Goal: Task Accomplishment & Management: Manage account settings

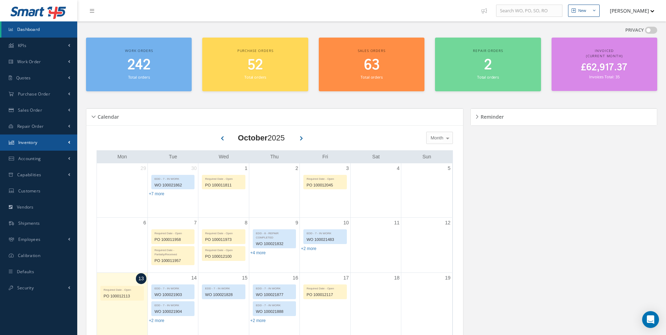
click at [46, 141] on link "Inventory" at bounding box center [38, 142] width 77 height 16
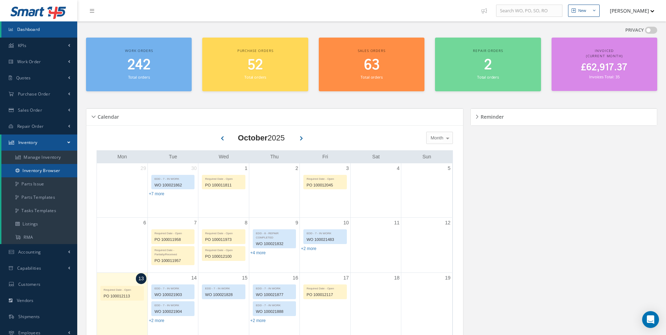
click at [43, 171] on link "Inventory Browser" at bounding box center [39, 170] width 76 height 13
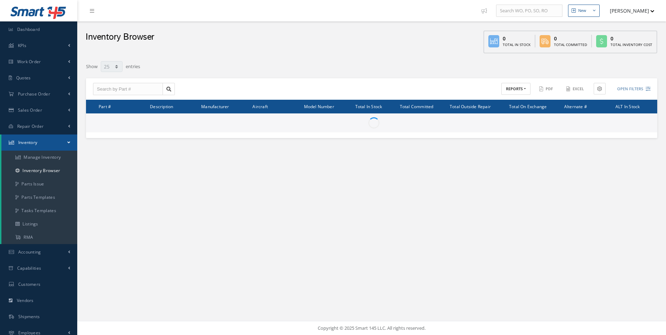
select select "25"
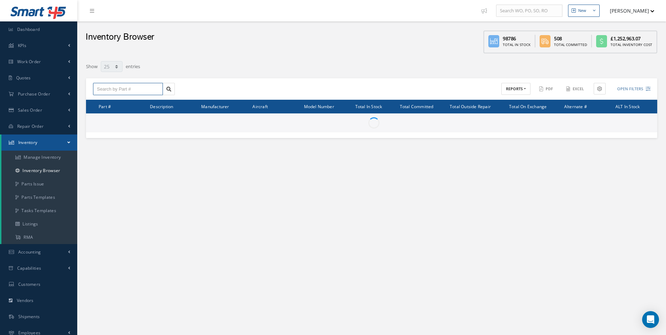
click at [135, 90] on input "text" at bounding box center [128, 89] width 70 height 13
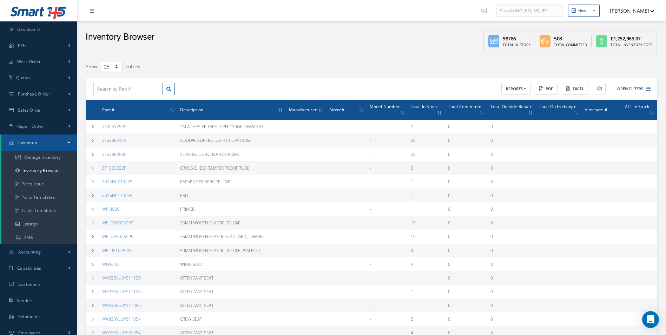
paste input "504275-401-8026"
type input "504275-401-8026"
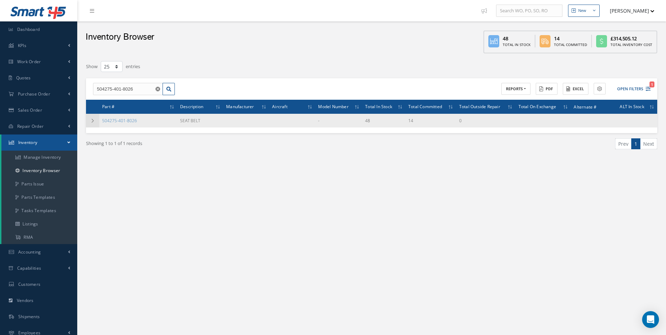
click at [92, 124] on td at bounding box center [92, 121] width 13 height 14
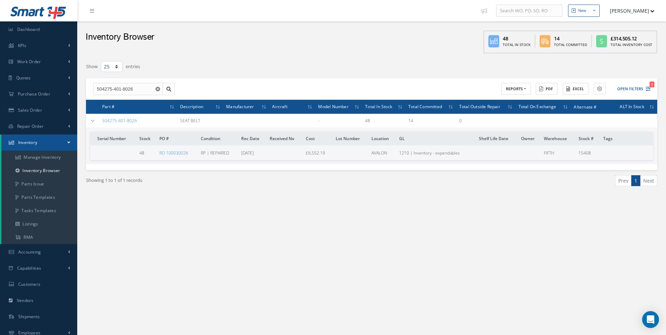
click at [628, 199] on div "Showing 1 to 1 of 1 records Prev 1 Next" at bounding box center [371, 187] width 581 height 34
click at [93, 121] on icon at bounding box center [92, 121] width 5 height 4
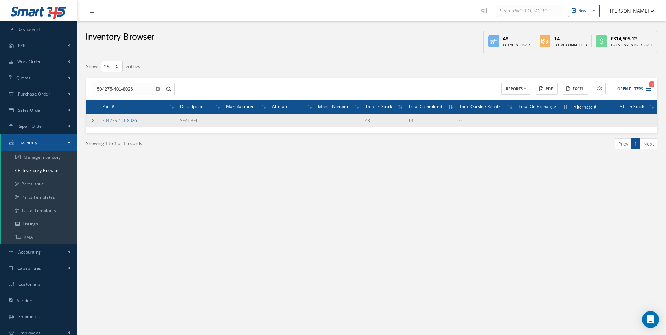
click at [112, 121] on link "504275-401-8026" at bounding box center [119, 121] width 35 height 6
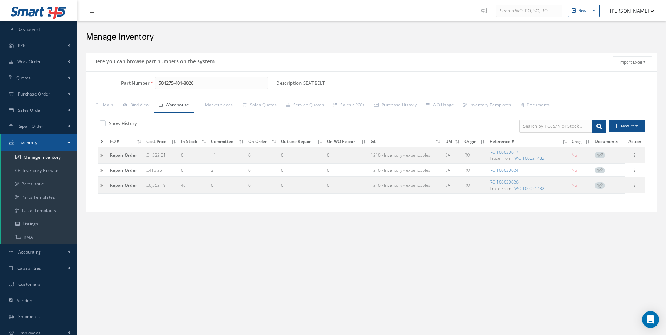
click at [99, 187] on td at bounding box center [102, 185] width 9 height 16
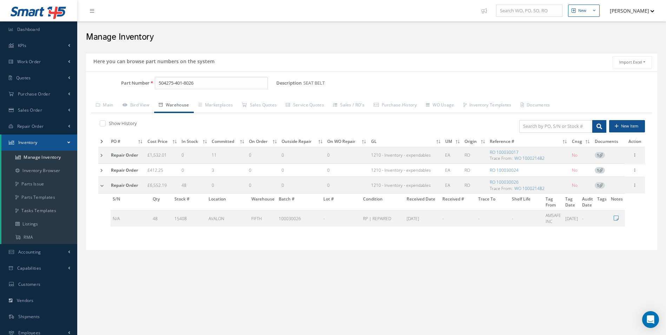
click at [102, 188] on td at bounding box center [103, 185] width 11 height 16
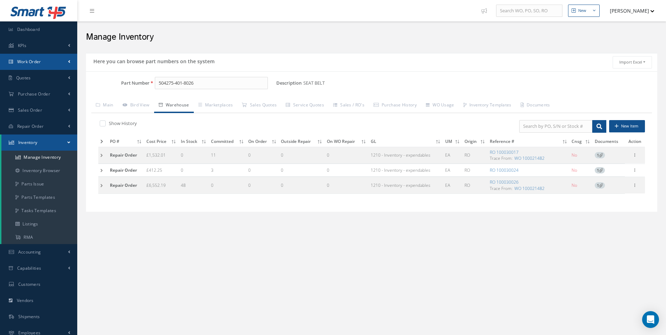
click at [55, 64] on link "Work Order" at bounding box center [38, 62] width 77 height 16
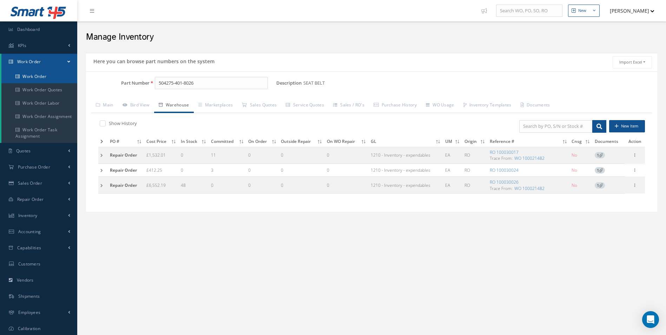
click at [50, 73] on link "Work Order" at bounding box center [39, 76] width 76 height 13
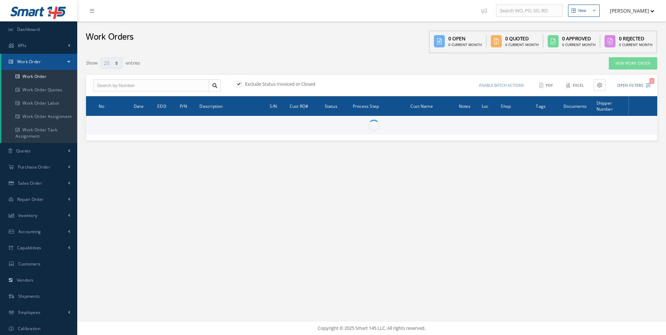
select select "25"
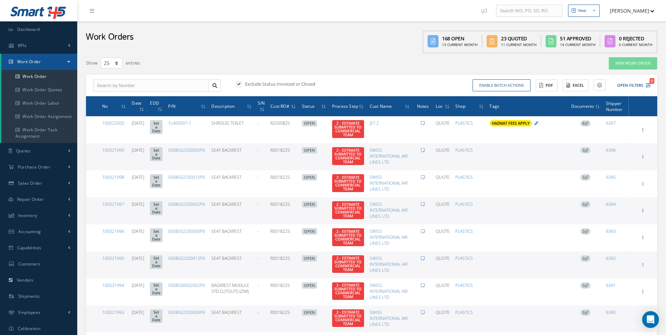
drag, startPoint x: 647, startPoint y: 85, endPoint x: 640, endPoint y: 86, distance: 7.0
click at [646, 85] on icon "1" at bounding box center [647, 85] width 5 height 5
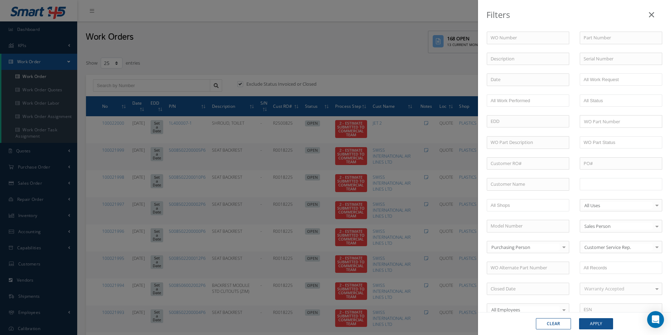
click at [616, 186] on input "text" at bounding box center [605, 184] width 45 height 9
click at [607, 319] on button "Apply" at bounding box center [596, 323] width 34 height 11
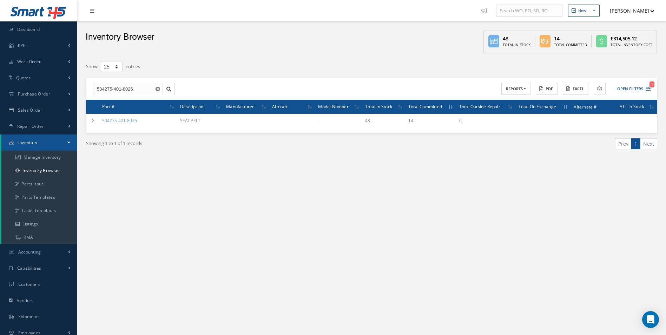
select select "25"
click at [40, 91] on span "Purchase Order" at bounding box center [34, 94] width 32 height 6
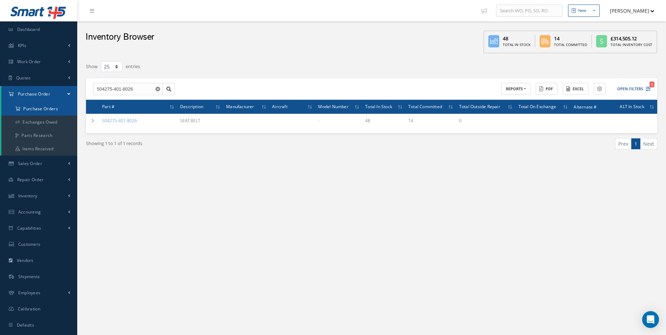
click at [41, 107] on a=1&status_id=2&status_id=3&status_id=5&collapsedFilters"] "Purchase Orders" at bounding box center [39, 108] width 76 height 13
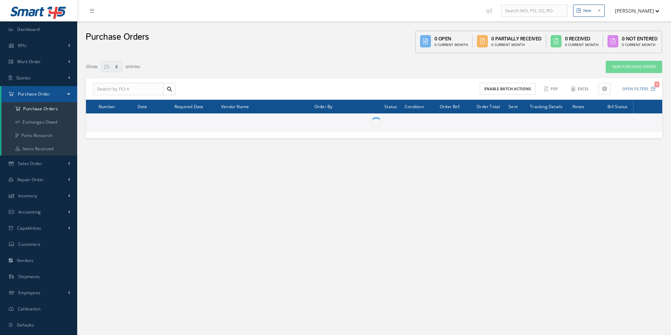
select select "25"
click at [126, 92] on input "text" at bounding box center [128, 89] width 70 height 13
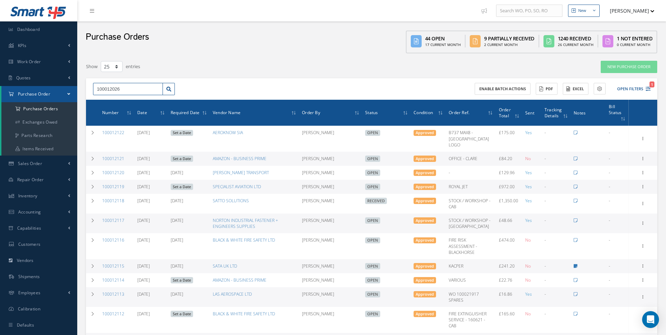
type input "100012026"
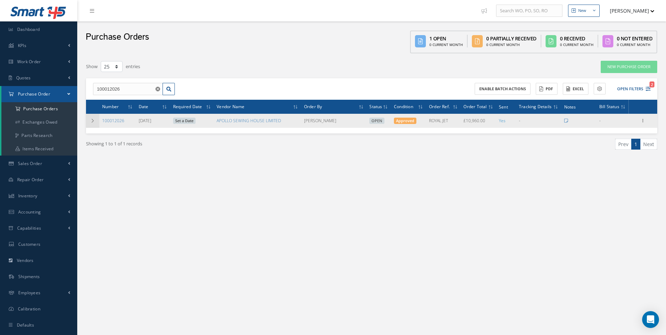
click at [95, 121] on td at bounding box center [92, 121] width 13 height 14
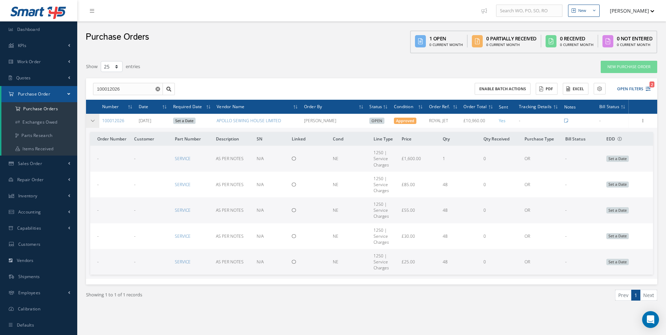
click at [93, 120] on icon at bounding box center [92, 121] width 5 height 4
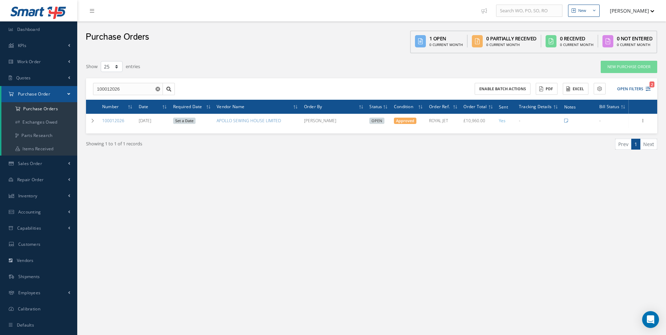
click at [158, 90] on use "Reset" at bounding box center [157, 89] width 5 height 5
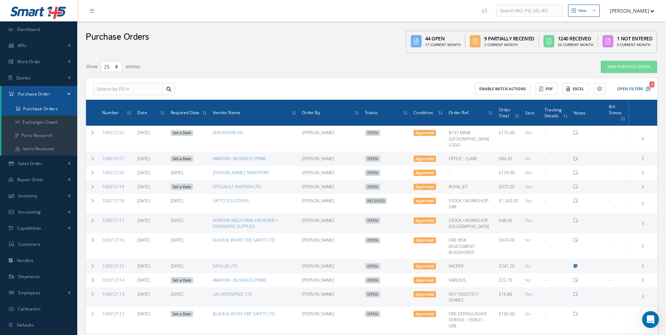
click at [55, 112] on a=1&status_id=2&status_id=3&status_id=5&collapsedFilters"] "Purchase Orders" at bounding box center [39, 108] width 76 height 13
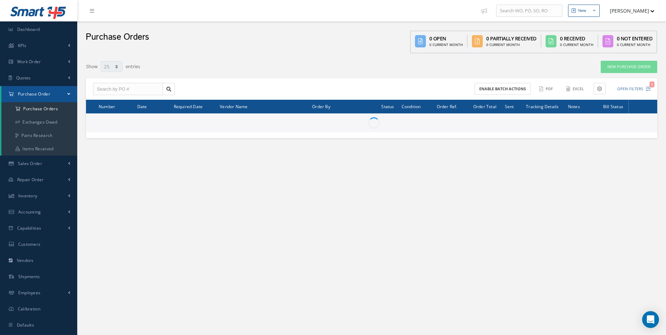
select select "25"
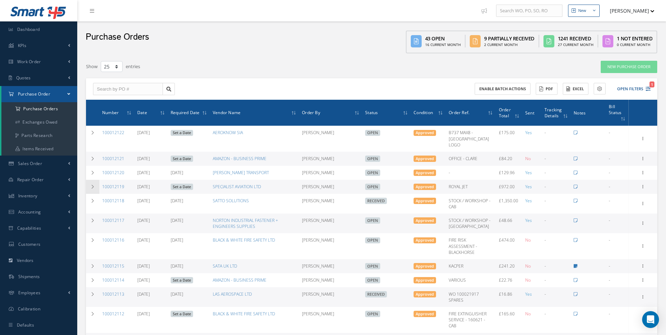
click at [92, 185] on icon at bounding box center [92, 187] width 5 height 4
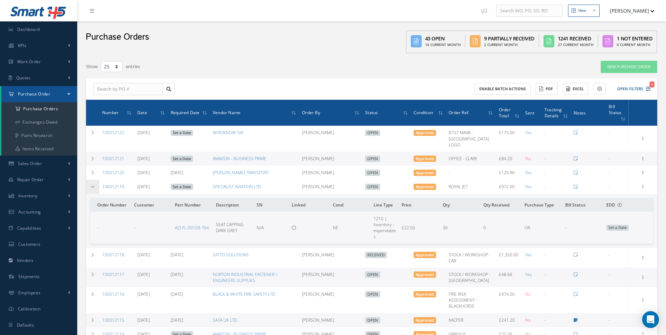
click at [92, 185] on icon at bounding box center [92, 187] width 5 height 4
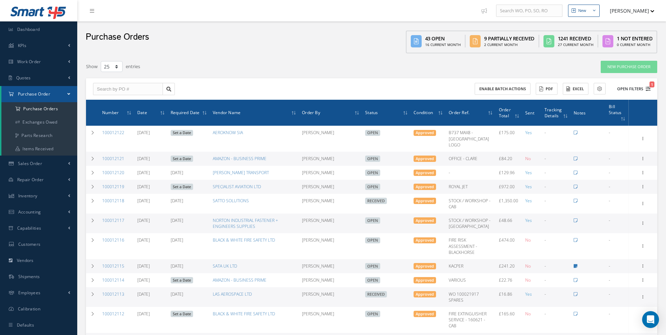
click at [641, 85] on button "Open Filters 1" at bounding box center [631, 89] width 40 height 12
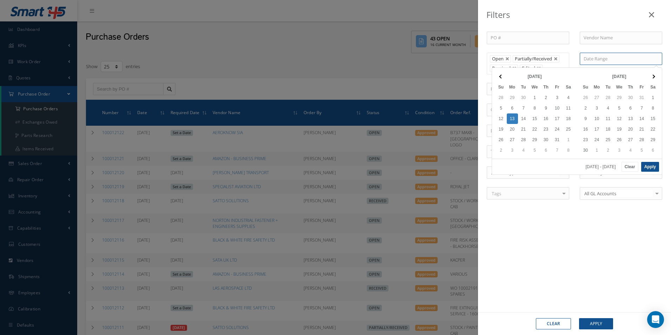
click at [613, 61] on input at bounding box center [621, 59] width 82 height 13
click at [502, 76] on span at bounding box center [501, 76] width 4 height 4
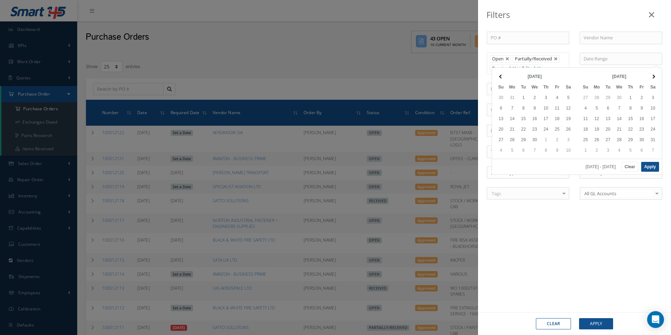
click at [502, 76] on span at bounding box center [501, 76] width 4 height 4
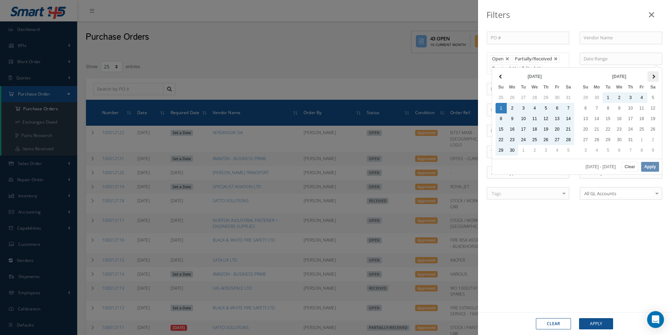
click at [654, 76] on span at bounding box center [653, 76] width 4 height 4
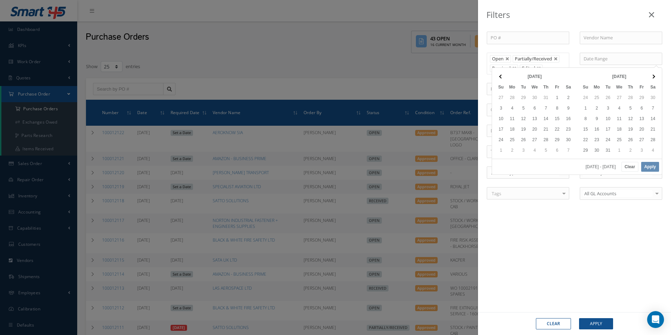
click at [654, 76] on span at bounding box center [653, 76] width 4 height 4
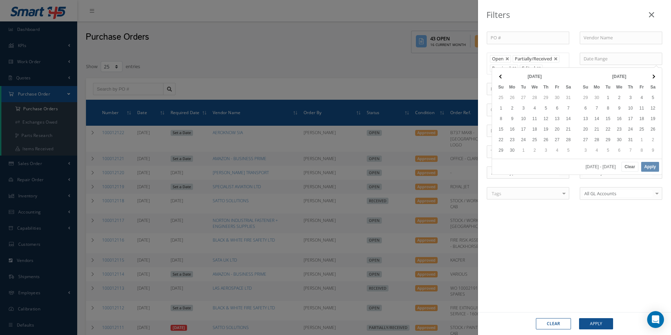
click at [654, 76] on span at bounding box center [653, 76] width 4 height 4
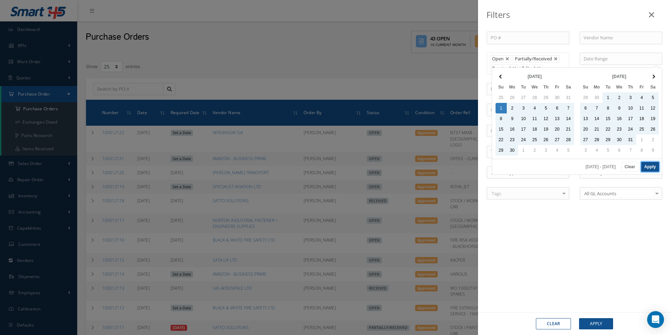
click at [652, 169] on button "Apply" at bounding box center [650, 167] width 18 height 10
type input "09/01/2024 - 09/30/2025"
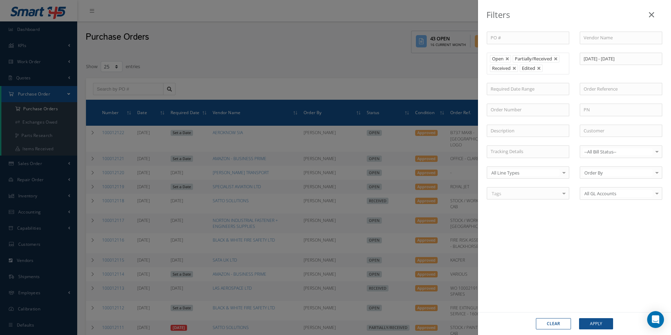
click at [596, 334] on div "Clear Apply" at bounding box center [574, 323] width 193 height 23
click at [596, 329] on button "Apply" at bounding box center [596, 323] width 34 height 11
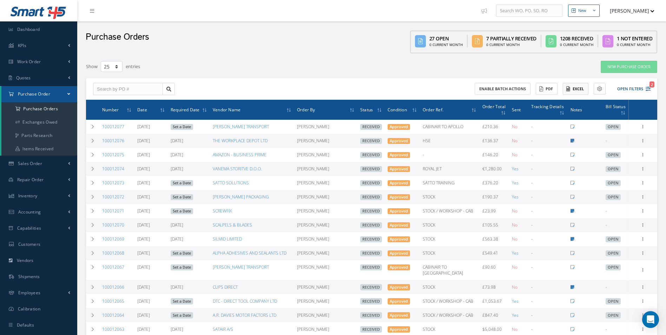
click at [582, 90] on button "Excel" at bounding box center [575, 89] width 26 height 12
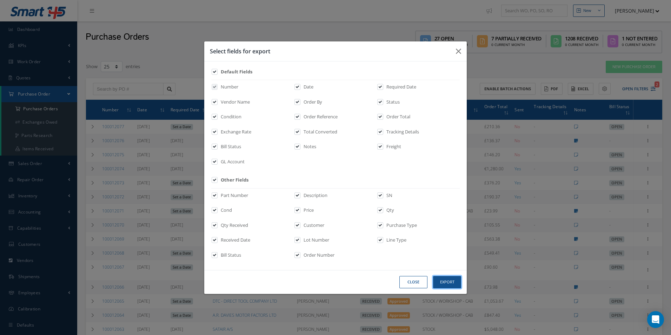
click at [444, 280] on button "Export" at bounding box center [447, 282] width 28 height 12
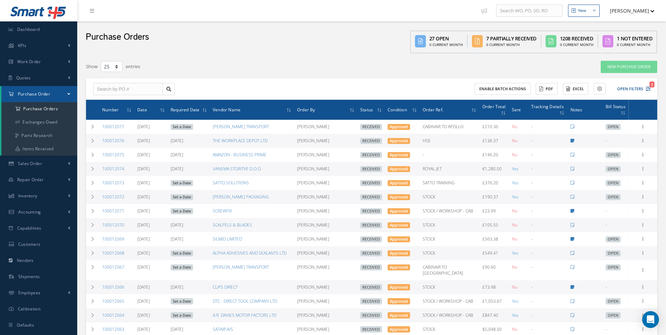
click at [249, 74] on div "Filters PO # Vendor Name Open Partially/Received Received Canceled Edited Open …" at bounding box center [371, 293] width 571 height 467
click at [624, 91] on button "Open Filters 2" at bounding box center [631, 89] width 40 height 12
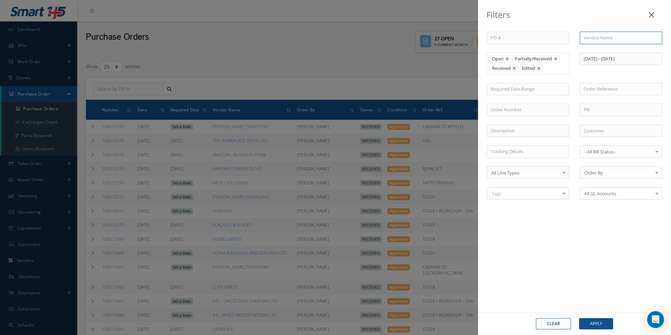
click at [598, 36] on input "text" at bounding box center [621, 38] width 82 height 13
click at [604, 45] on div "SMART 145" at bounding box center [621, 50] width 82 height 13
type input "SMART 145"
click at [598, 323] on button "Apply" at bounding box center [596, 323] width 34 height 11
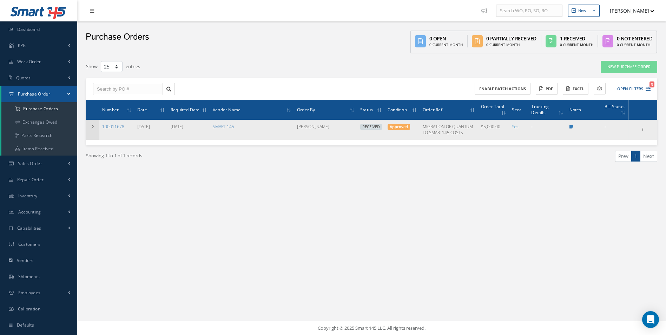
drag, startPoint x: 94, startPoint y: 125, endPoint x: 90, endPoint y: 129, distance: 6.0
click at [94, 125] on icon at bounding box center [92, 127] width 5 height 4
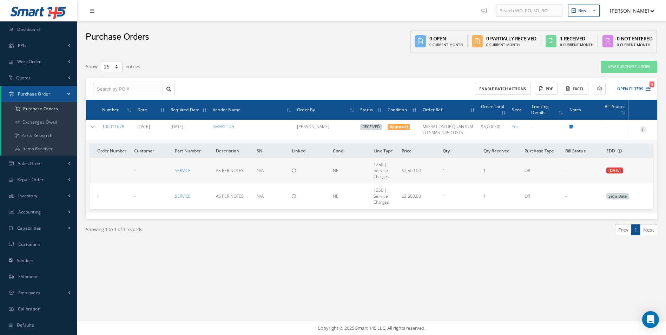
click at [644, 131] on icon at bounding box center [642, 129] width 7 height 6
click at [623, 157] on link "Create Bill" at bounding box center [610, 161] width 55 height 9
type input "0.00"
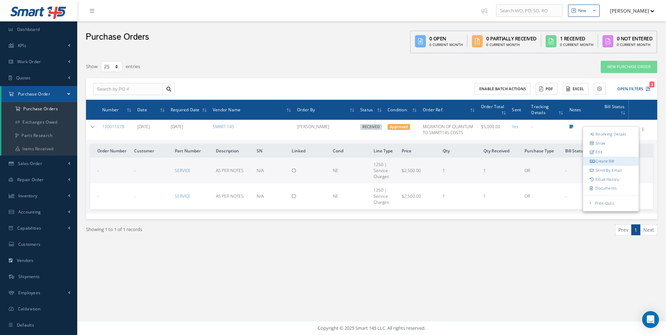
type input "0.00"
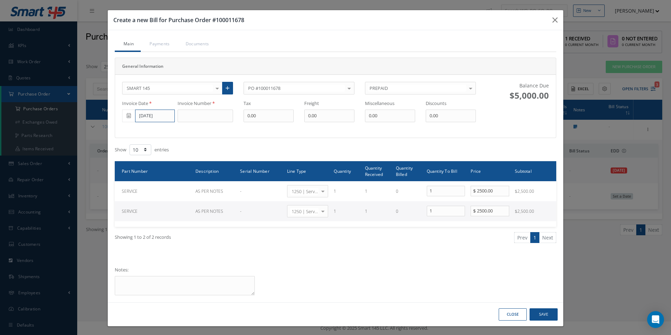
click at [167, 115] on input "[DATE]" at bounding box center [155, 115] width 40 height 13
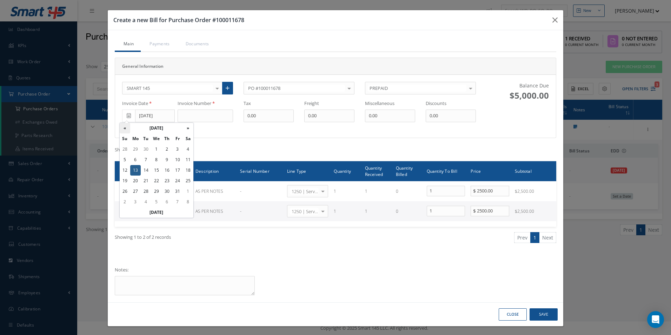
click at [127, 126] on th "«" at bounding box center [125, 128] width 11 height 11
drag, startPoint x: 147, startPoint y: 190, endPoint x: 192, endPoint y: 136, distance: 70.4
click at [147, 189] on td "30" at bounding box center [146, 191] width 11 height 11
type input "[DATE]"
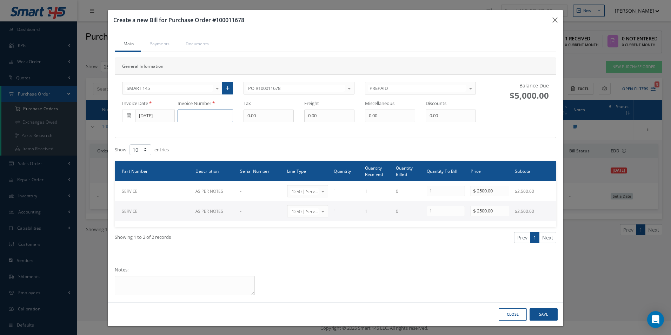
click at [198, 122] on input at bounding box center [205, 115] width 55 height 13
type input "360 Aerospace"
click at [552, 316] on button "Save" at bounding box center [543, 314] width 28 height 12
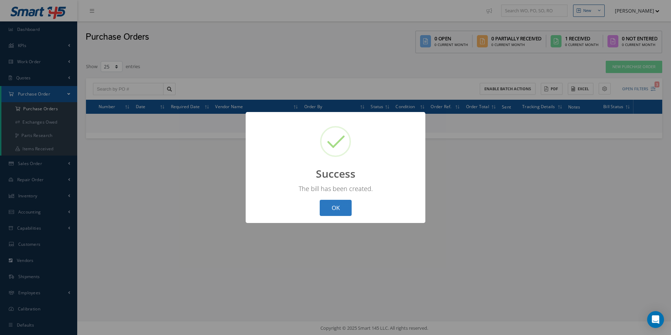
click at [341, 208] on button "OK" at bounding box center [336, 208] width 32 height 16
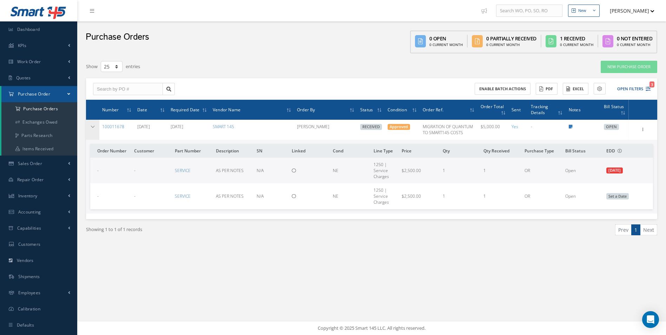
click at [92, 129] on td at bounding box center [92, 130] width 13 height 20
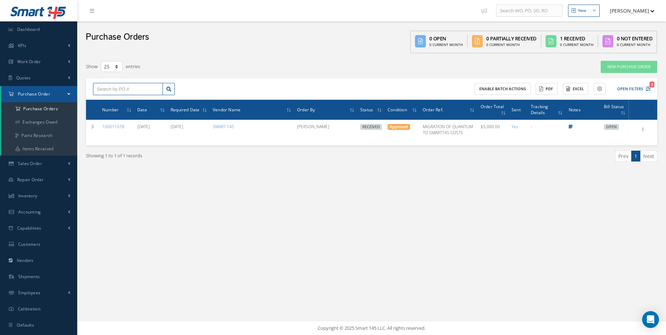
click at [134, 92] on input "text" at bounding box center [128, 89] width 70 height 13
type input "100011930"
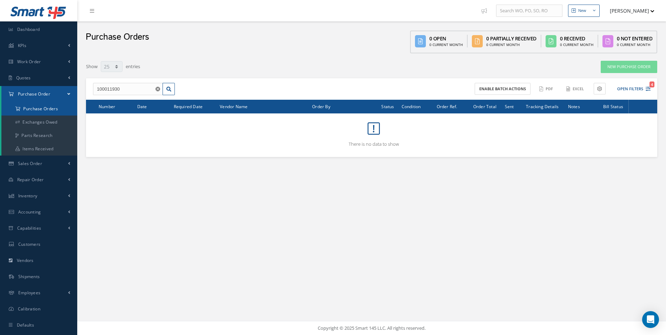
click at [40, 107] on a=1&status_id=2&status_id=3&status_id=5&collapsedFilters"] "Purchase Orders" at bounding box center [39, 108] width 76 height 13
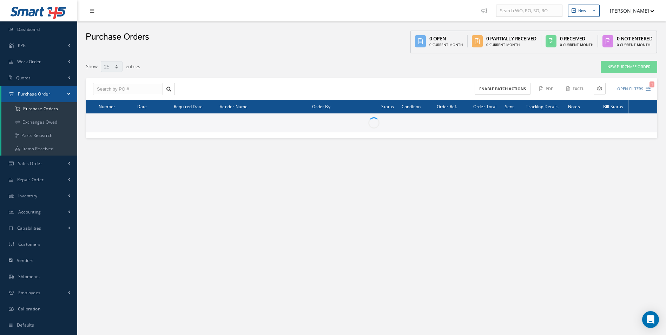
select select "25"
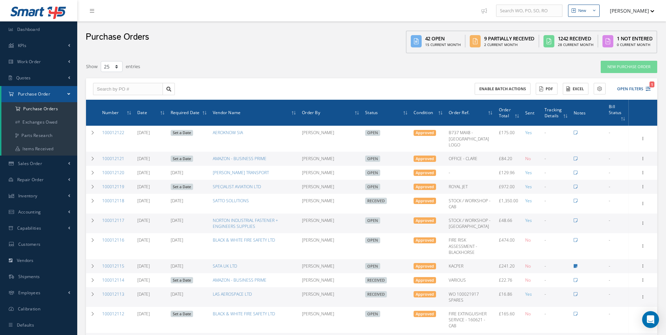
click at [105, 82] on div "Enable batch actions ACTIONS Receive Payments Select Customer Cabinair Services…" at bounding box center [371, 89] width 571 height 22
click at [108, 84] on input "text" at bounding box center [128, 89] width 70 height 13
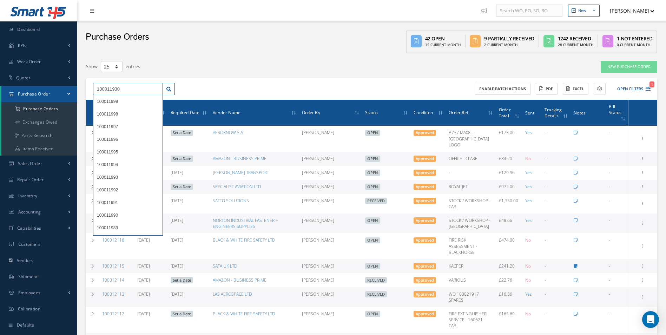
type input "100011930"
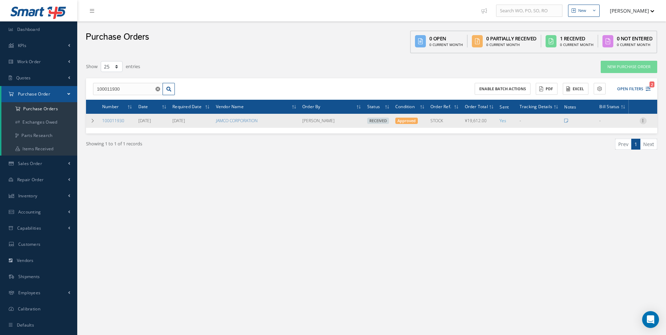
click at [645, 120] on icon at bounding box center [642, 120] width 7 height 6
click at [614, 151] on link "Create Bill" at bounding box center [610, 152] width 55 height 9
type input "0.00"
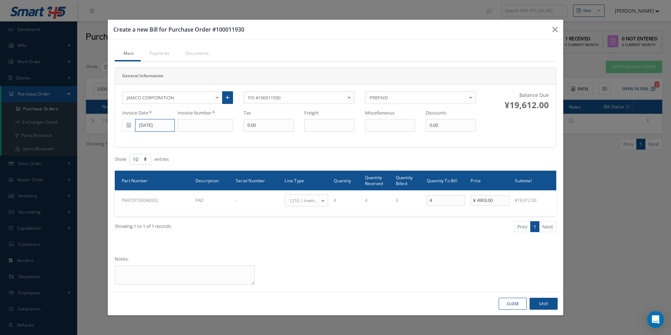
click at [139, 125] on input "[DATE]" at bounding box center [155, 125] width 40 height 13
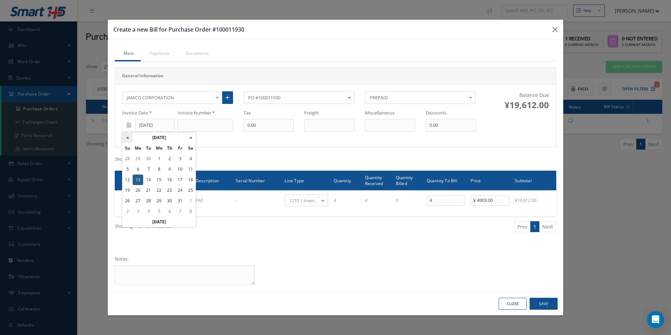
click at [129, 137] on th "«" at bounding box center [127, 137] width 11 height 11
click at [151, 200] on td "30" at bounding box center [148, 200] width 11 height 11
type input "[DATE]"
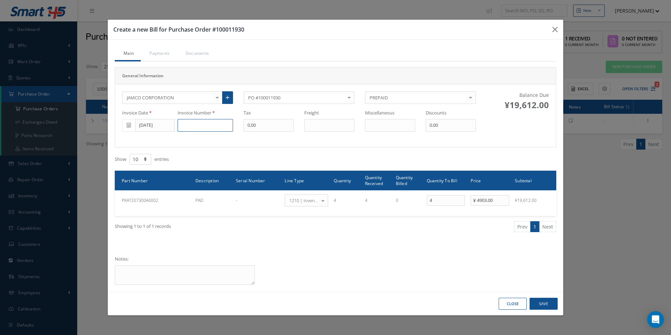
drag, startPoint x: 208, startPoint y: 125, endPoint x: 241, endPoint y: 128, distance: 32.4
click at [208, 125] on input at bounding box center [205, 125] width 55 height 13
click at [220, 130] on input at bounding box center [205, 125] width 55 height 13
paste input "PINV11379"
type input "PINV11379"
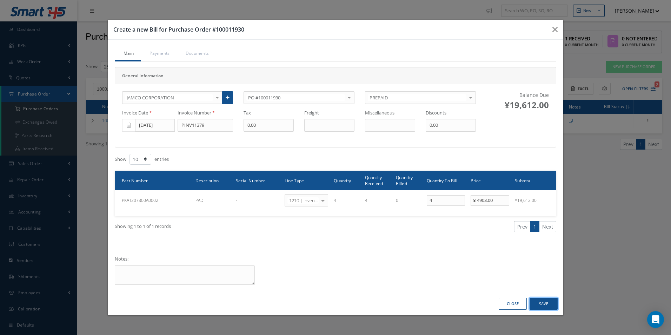
click at [542, 303] on button "Save" at bounding box center [543, 304] width 28 height 12
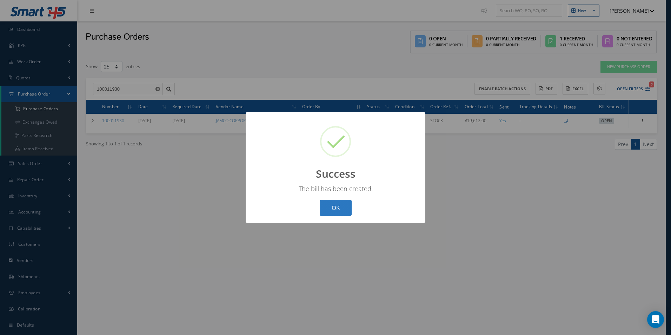
click at [344, 211] on button "OK" at bounding box center [336, 208] width 32 height 16
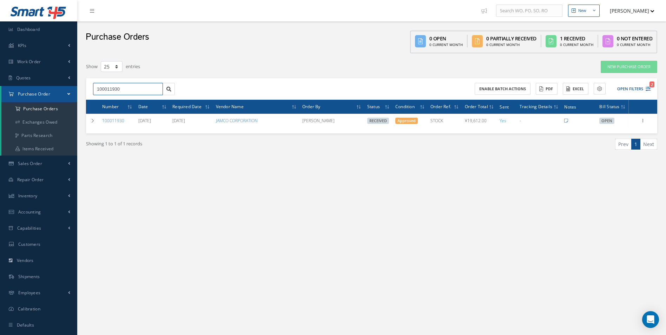
drag, startPoint x: 142, startPoint y: 89, endPoint x: 69, endPoint y: 88, distance: 73.0
click at [74, 89] on div "Smart 145 Dashboard KPIs Work Order Accounting Work Order Work Order Work Order…" at bounding box center [333, 174] width 666 height 349
paste input "579"
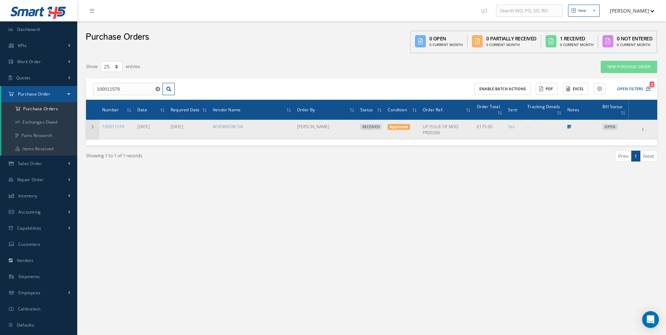
click at [91, 127] on icon at bounding box center [92, 127] width 5 height 4
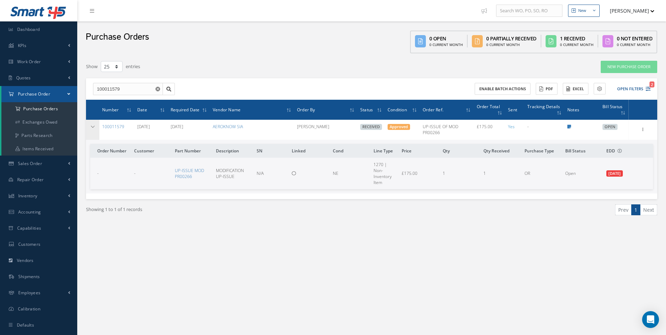
click at [92, 126] on icon at bounding box center [92, 127] width 5 height 4
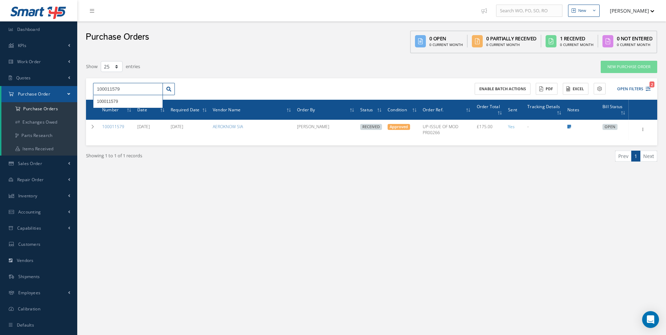
drag, startPoint x: 122, startPoint y: 92, endPoint x: 32, endPoint y: 92, distance: 90.9
click at [33, 92] on div "Smart 145 Dashboard KPIs Work Order Accounting Work Order Work Order Work Order…" at bounding box center [333, 174] width 666 height 349
paste input "931"
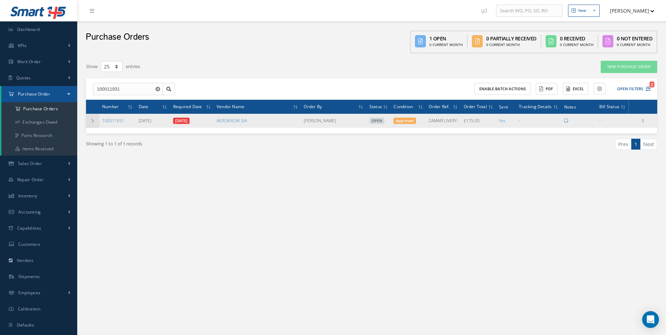
click at [91, 123] on td at bounding box center [92, 121] width 13 height 14
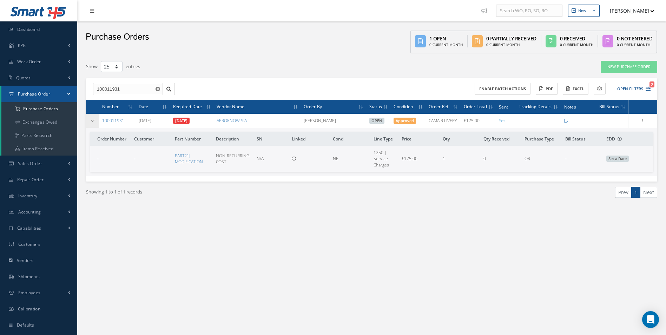
click at [92, 119] on icon at bounding box center [92, 121] width 5 height 4
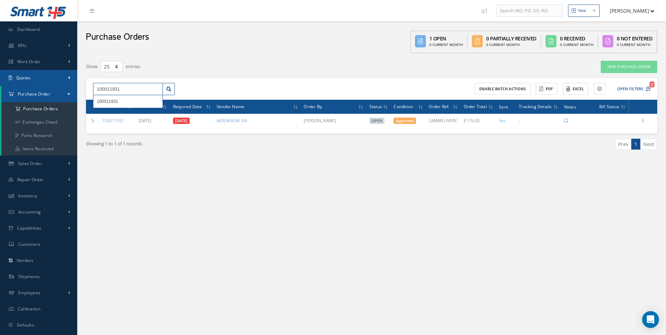
drag, startPoint x: 114, startPoint y: 87, endPoint x: 0, endPoint y: 84, distance: 113.7
click at [0, 84] on html "Smart 145 Dashboard KPIs Work Order Accounting Work Order Work Order Work Order…" at bounding box center [333, 167] width 666 height 335
paste input "25"
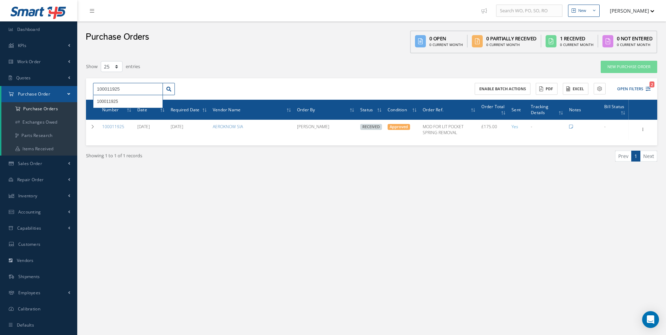
drag, startPoint x: 144, startPoint y: 92, endPoint x: -1, endPoint y: 94, distance: 144.9
click at [0, 94] on html "Smart 145 Dashboard KPIs Work Order Accounting Work Order Work Order Work Order…" at bounding box center [333, 167] width 666 height 335
paste input "31"
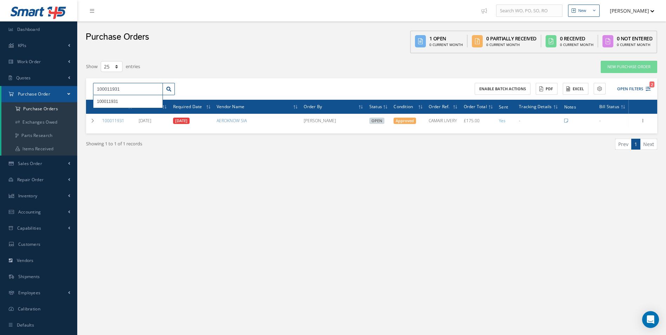
drag, startPoint x: 46, startPoint y: 96, endPoint x: 0, endPoint y: 92, distance: 45.8
click at [0, 92] on html "Smart 145 Dashboard KPIs Work Order Accounting Work Order Work Order Work Order…" at bounding box center [333, 167] width 666 height 335
drag, startPoint x: 126, startPoint y: 92, endPoint x: 0, endPoint y: 89, distance: 125.6
click at [0, 89] on html "Smart 145 Dashboard KPIs Work Order Accounting Work Order Work Order Work Order…" at bounding box center [333, 167] width 666 height 335
paste input "25"
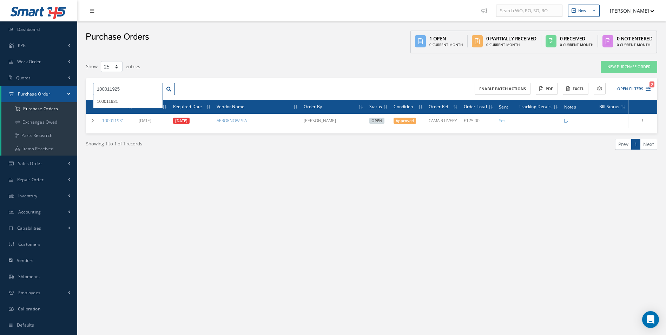
type input "100011925"
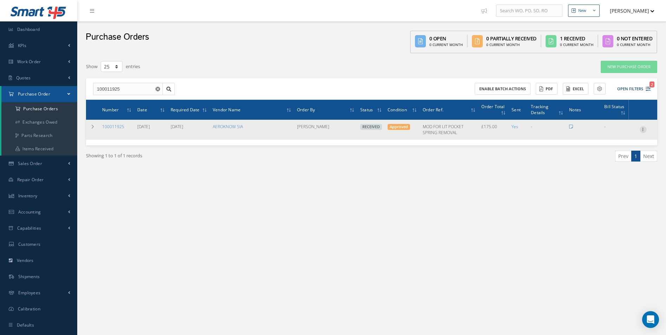
click at [642, 128] on icon at bounding box center [642, 129] width 7 height 6
click at [615, 159] on link "Create Bill" at bounding box center [610, 161] width 55 height 9
type input "0.00"
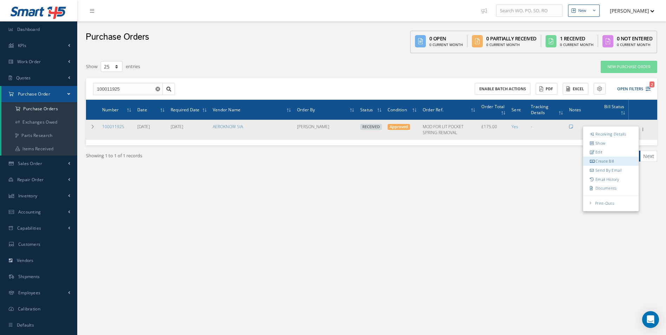
type input "0.00"
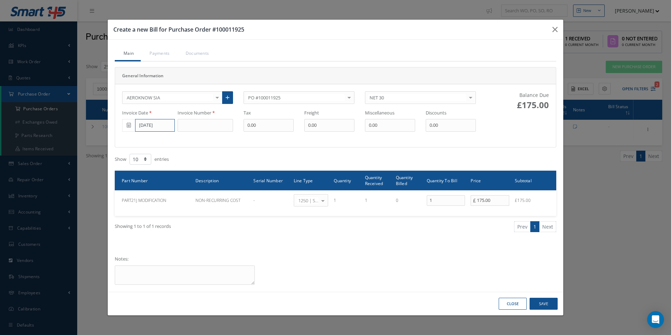
click at [155, 121] on input "[DATE]" at bounding box center [155, 125] width 40 height 13
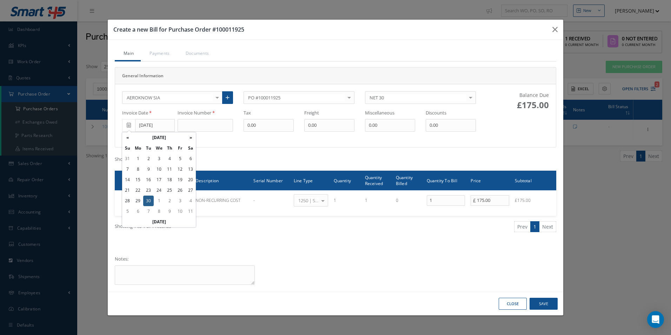
click at [166, 181] on td "18" at bounding box center [169, 179] width 11 height 11
type input "[DATE]"
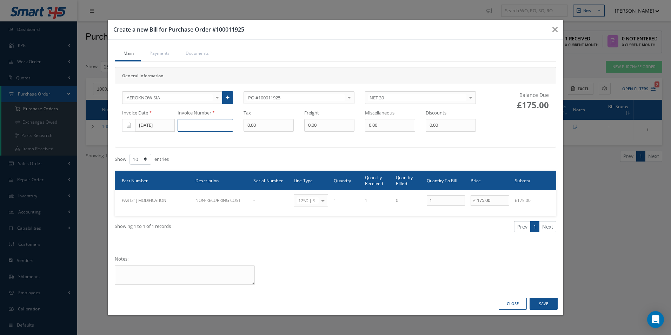
click at [202, 129] on input at bounding box center [205, 125] width 55 height 13
paste input "PR00709-INV001-178-25"
type input "PR00709-INV001-178-25"
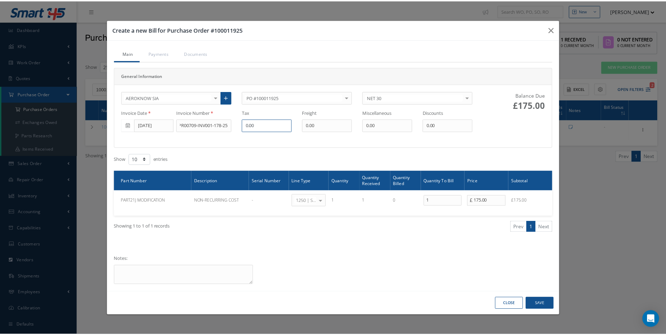
scroll to position [0, 0]
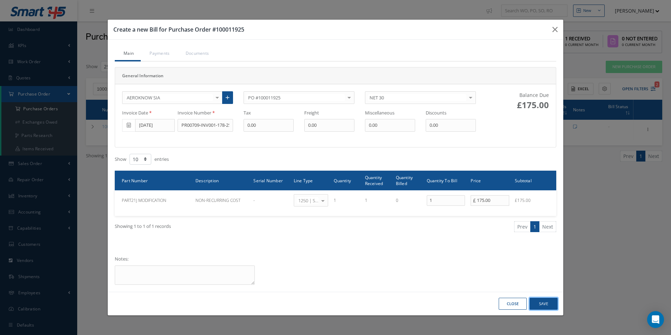
click at [543, 301] on button "Save" at bounding box center [543, 304] width 28 height 12
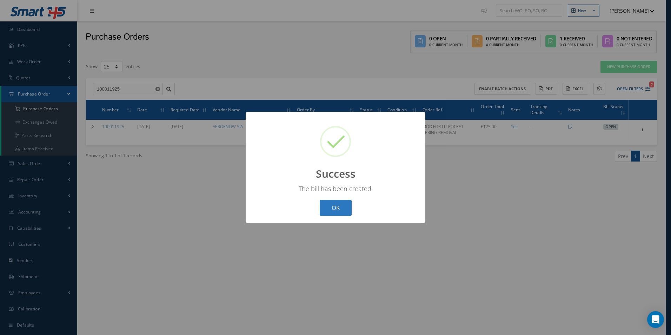
drag, startPoint x: 342, startPoint y: 209, endPoint x: 347, endPoint y: 216, distance: 8.4
click at [343, 212] on button "OK" at bounding box center [336, 208] width 32 height 16
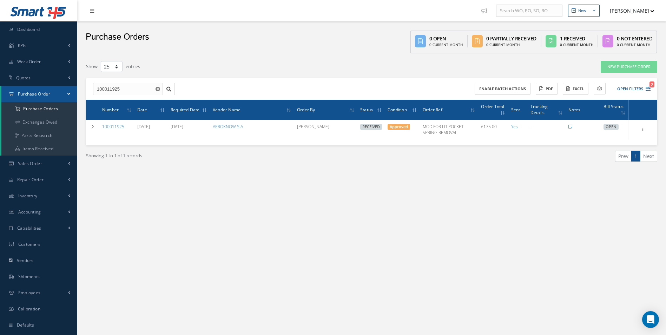
drag, startPoint x: 132, startPoint y: 98, endPoint x: 110, endPoint y: 97, distance: 21.4
click at [110, 97] on div "100011925 100011925 Enable batch actions ACTIONS Receive Payments Select Custom…" at bounding box center [371, 89] width 571 height 22
drag, startPoint x: 110, startPoint y: 97, endPoint x: 155, endPoint y: 88, distance: 46.2
click at [155, 88] on icon "Reset" at bounding box center [157, 89] width 5 height 5
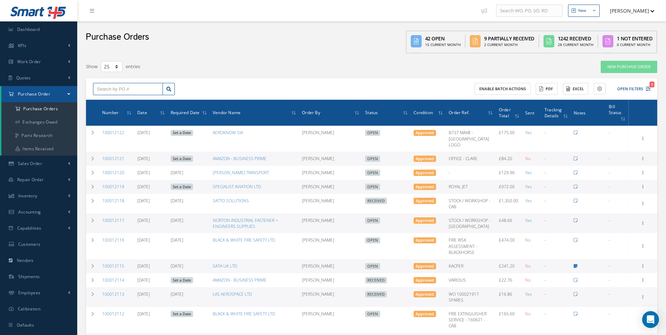
drag, startPoint x: 70, startPoint y: 91, endPoint x: 82, endPoint y: 90, distance: 12.0
click at [70, 91] on div "Smart 145 Dashboard KPIs Work Order Accounting Work Order Work Order Work Order…" at bounding box center [333, 323] width 666 height 646
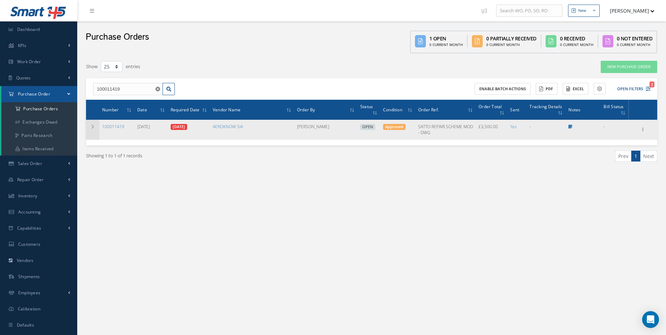
click at [96, 125] on td at bounding box center [92, 130] width 13 height 20
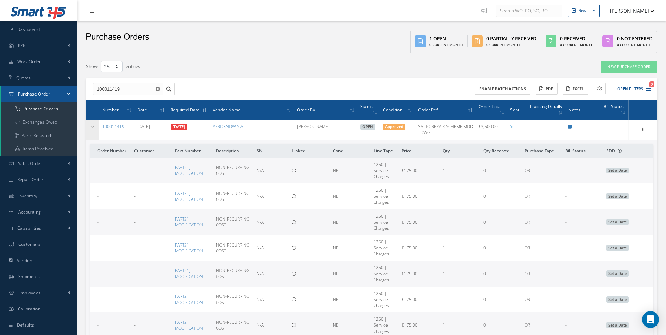
click at [93, 126] on icon at bounding box center [92, 127] width 5 height 4
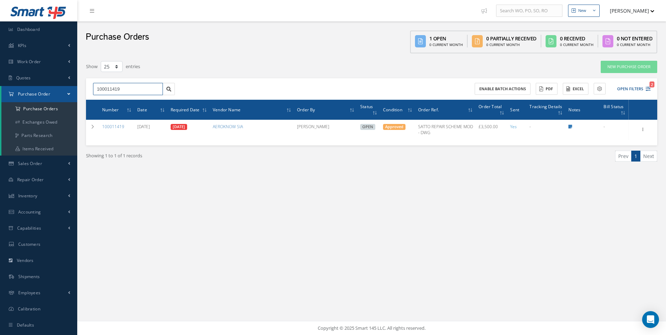
drag, startPoint x: 128, startPoint y: 86, endPoint x: 0, endPoint y: 91, distance: 128.1
click at [0, 88] on html "Smart 145 Dashboard KPIs Work Order Accounting Work Order Work Order Work Order…" at bounding box center [333, 167] width 666 height 335
type input "100011485"
